Goal: Use online tool/utility: Utilize a website feature to perform a specific function

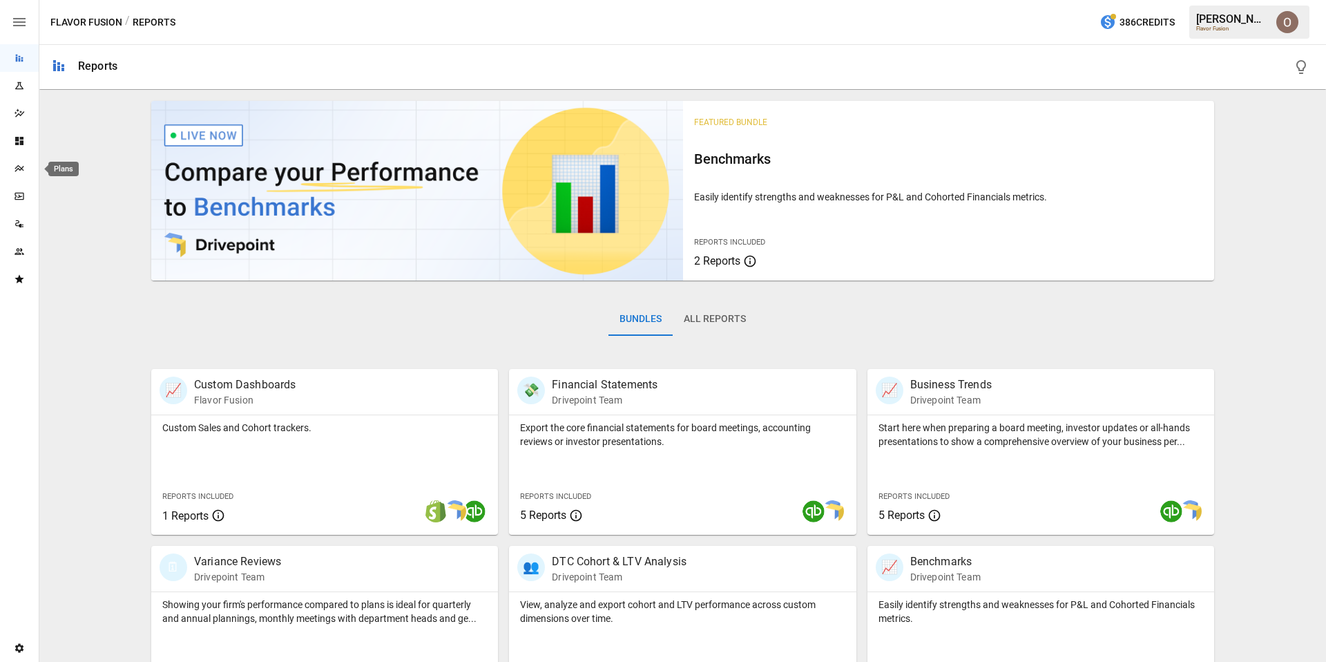
click at [25, 170] on div "Plans" at bounding box center [19, 168] width 39 height 11
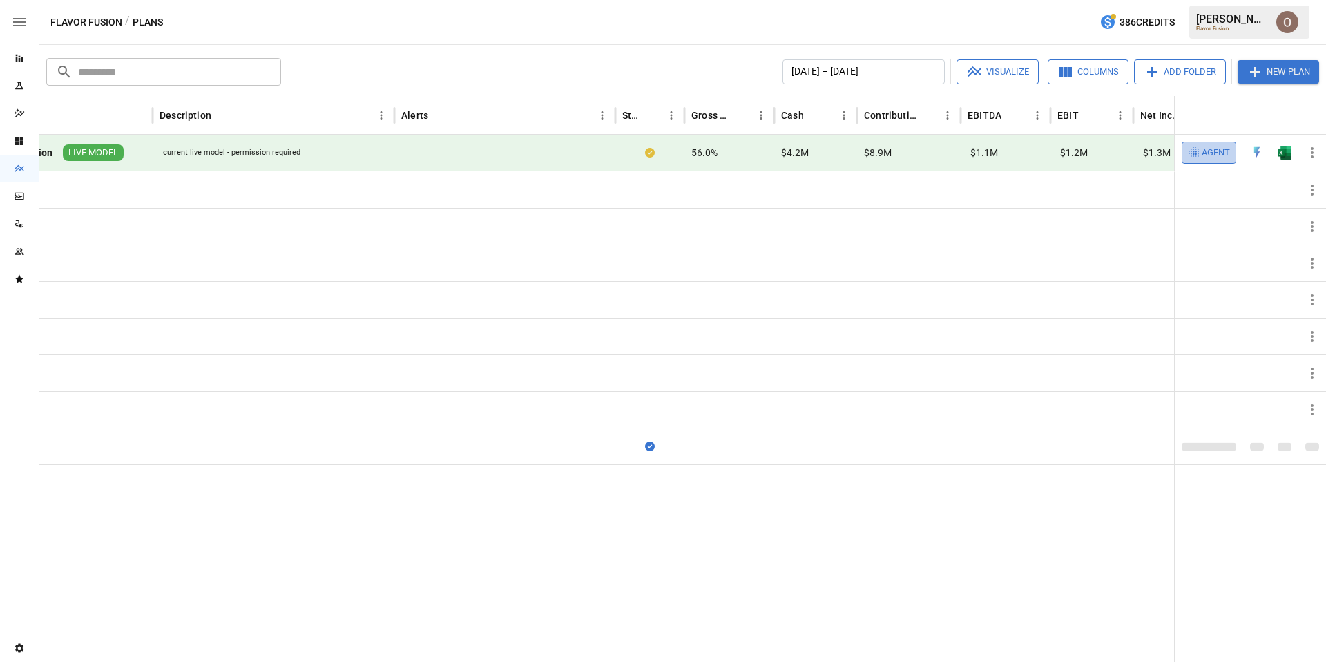
click at [1214, 154] on span "Agent" at bounding box center [1216, 153] width 28 height 16
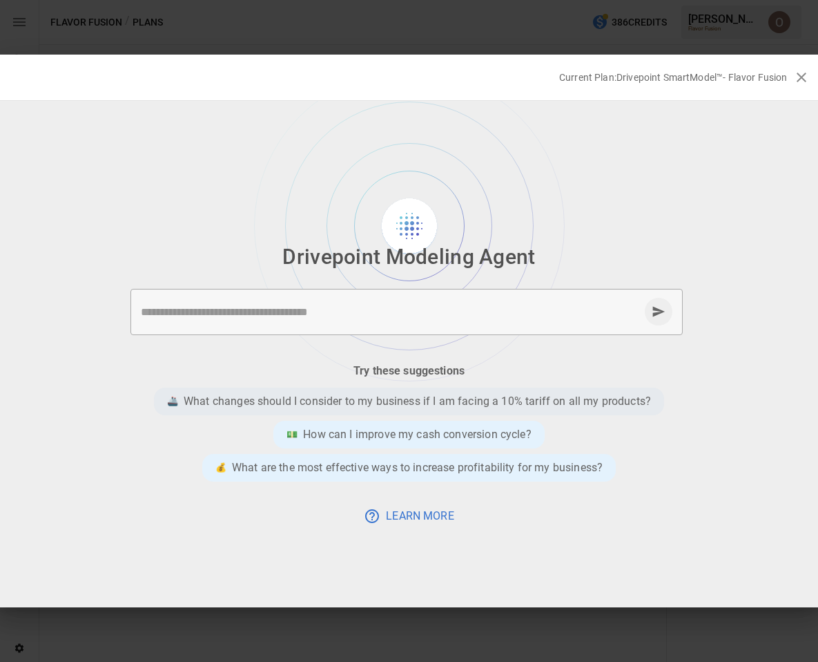
click at [513, 400] on p "What changes should I consider to my business if I am facing a 10% tariff on al…" at bounding box center [418, 401] width 468 height 17
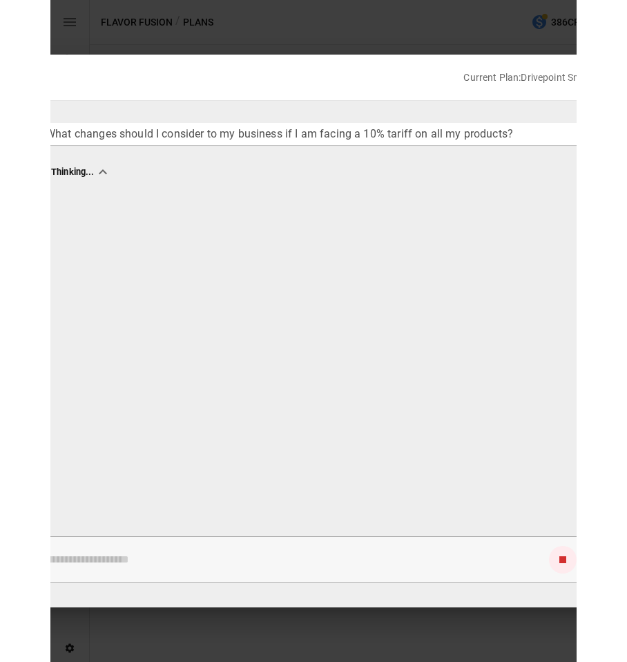
scroll to position [0, 232]
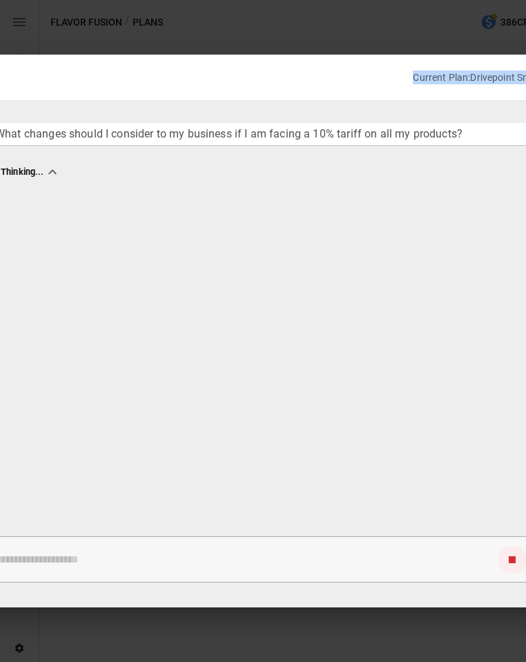
drag, startPoint x: 526, startPoint y: 122, endPoint x: 716, endPoint y: 132, distance: 190.9
click at [526, 0] on html "Reports Experiments Dazzler Studio Dashboards Plans SmartModel ™ Data Sources T…" at bounding box center [263, 0] width 526 height 0
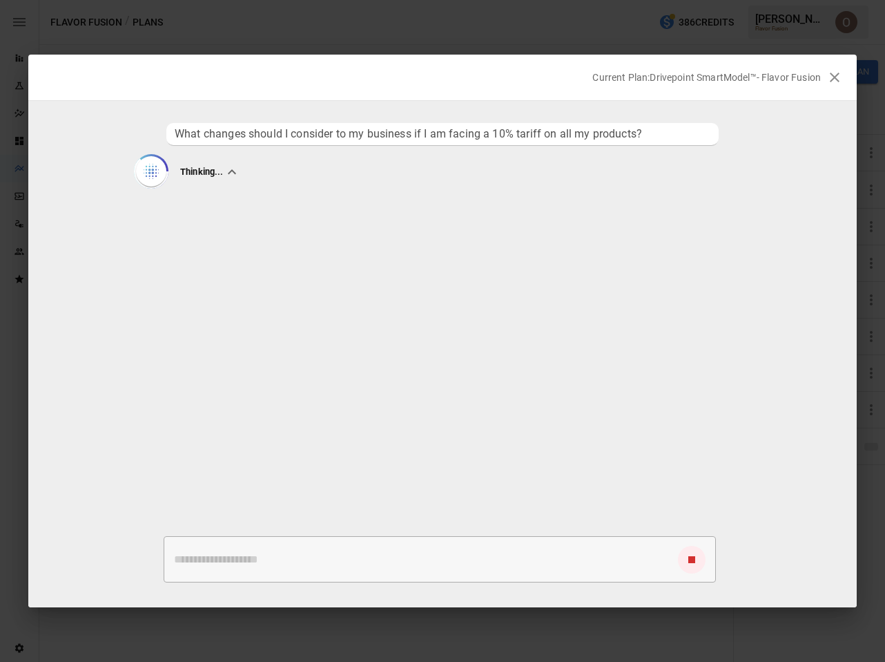
click at [548, 81] on div "Current Plan: Drivepoint SmartModel™- Flavor Fusion" at bounding box center [429, 77] width 785 height 14
click at [834, 76] on icon "button" at bounding box center [835, 78] width 10 height 10
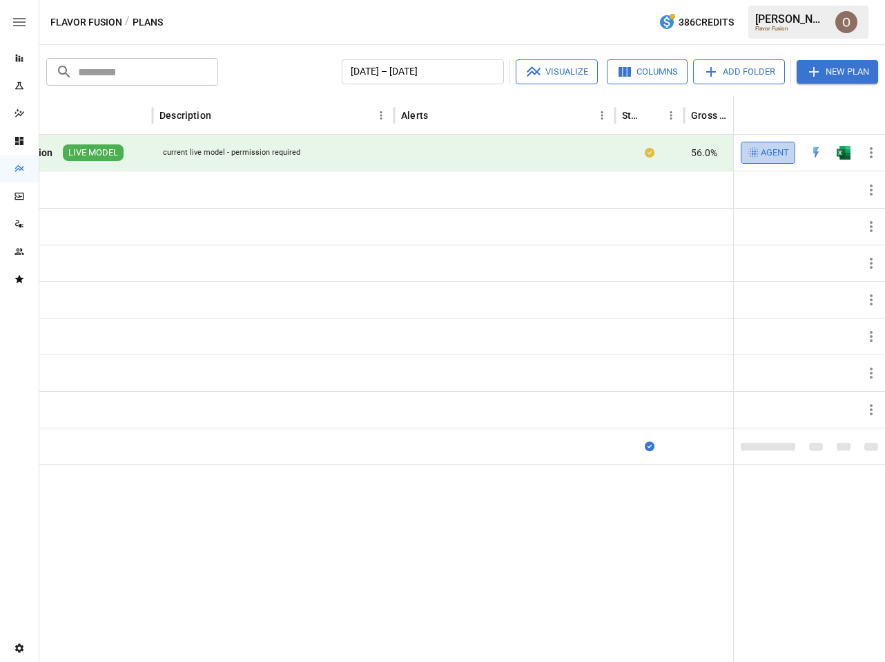
click at [779, 155] on span "Agent" at bounding box center [775, 153] width 28 height 16
